Goal: Information Seeking & Learning: Understand process/instructions

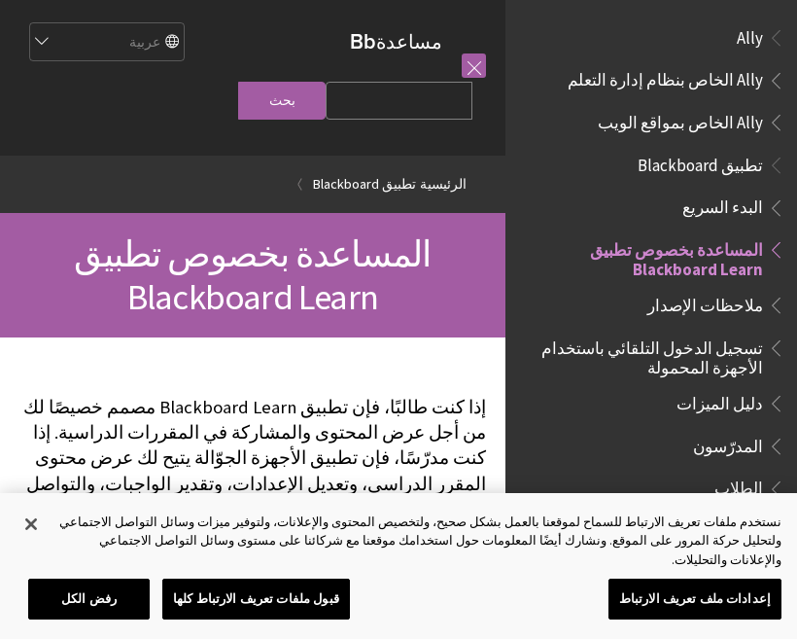
scroll to position [201, 0]
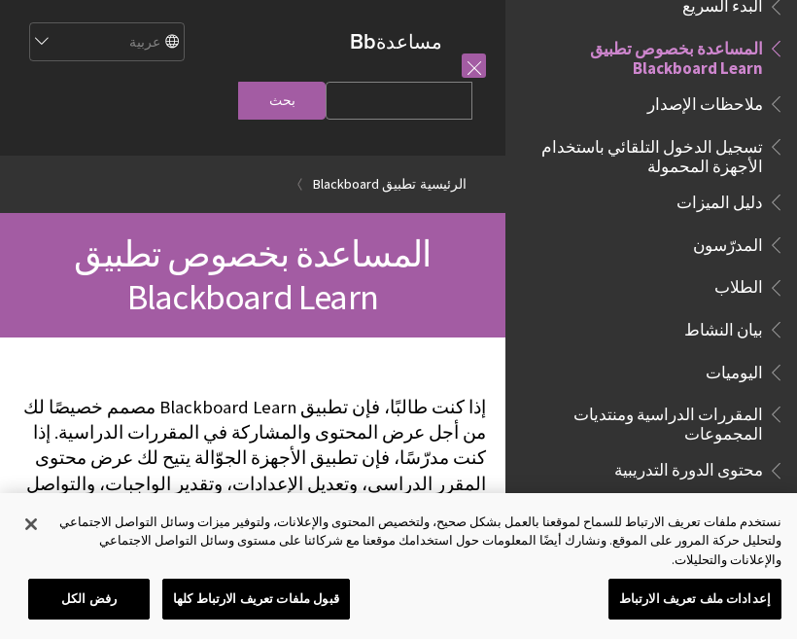
click at [753, 159] on span "تسجيل الدخول التلقائي باستخدام الأجهزة المحمولة" at bounding box center [646, 153] width 234 height 46
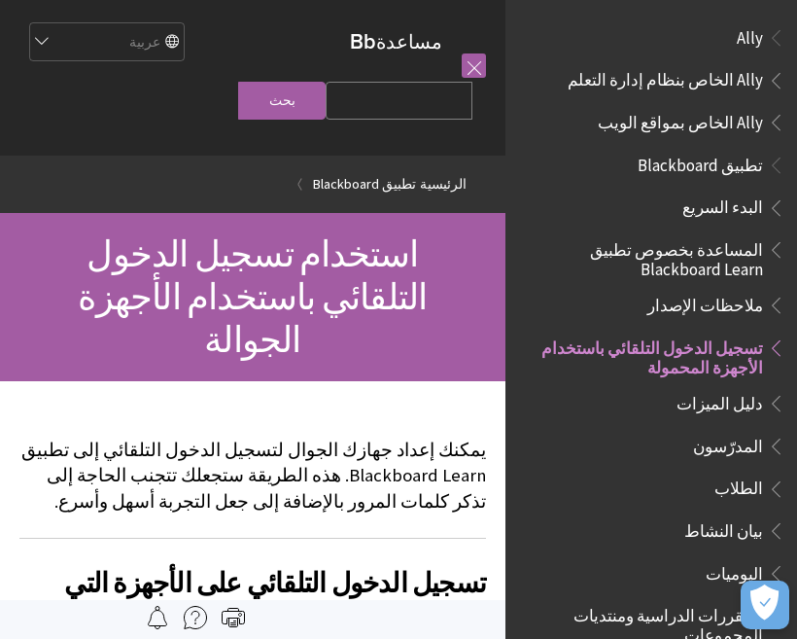
scroll to position [298, 0]
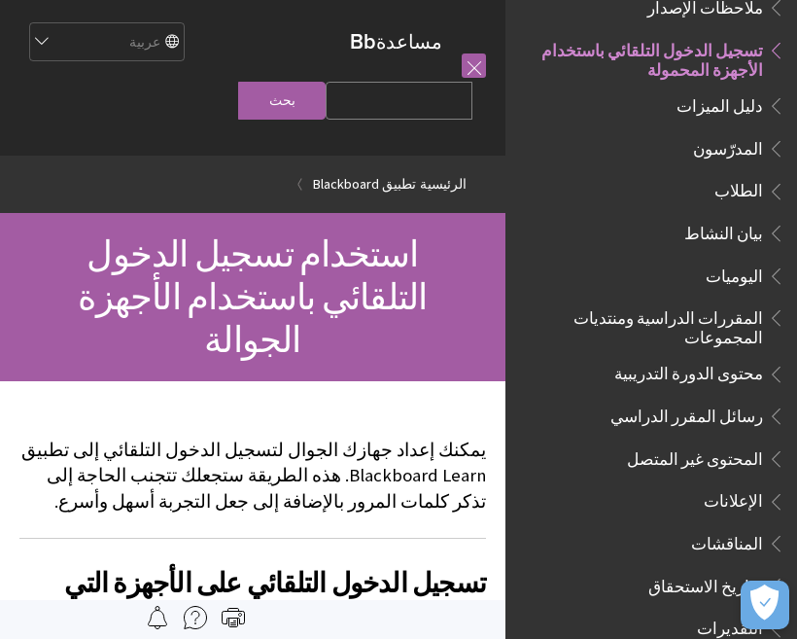
click at [755, 188] on span "الطلاب" at bounding box center [739, 188] width 49 height 26
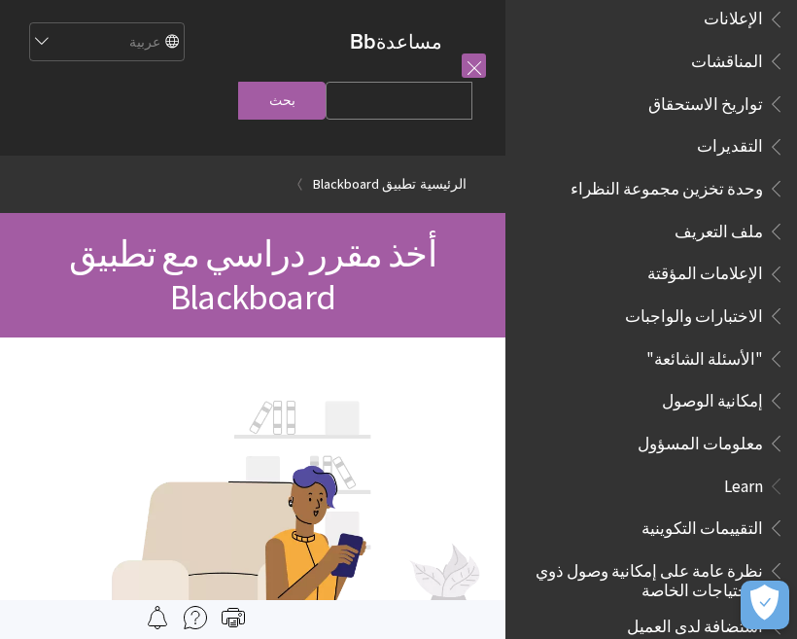
scroll to position [781, 0]
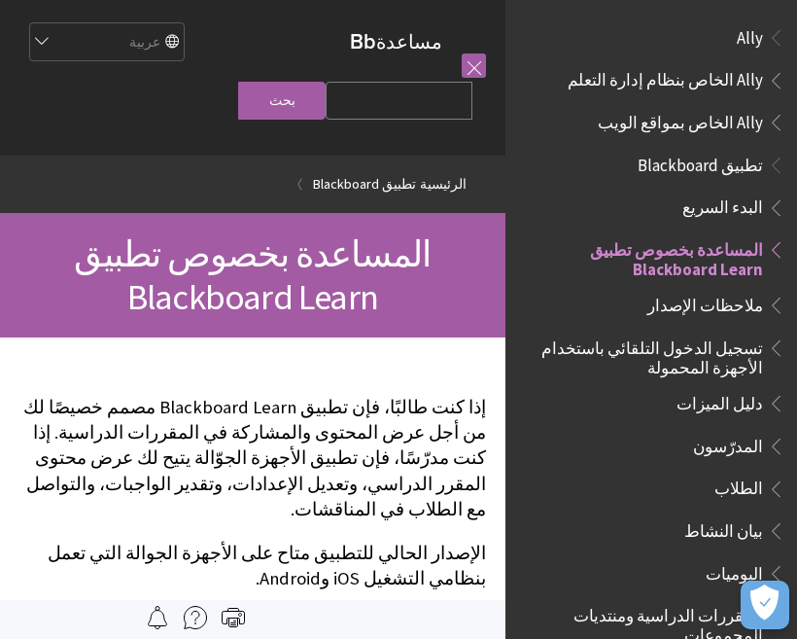
scroll to position [201, 0]
